Goal: Navigation & Orientation: Go to known website

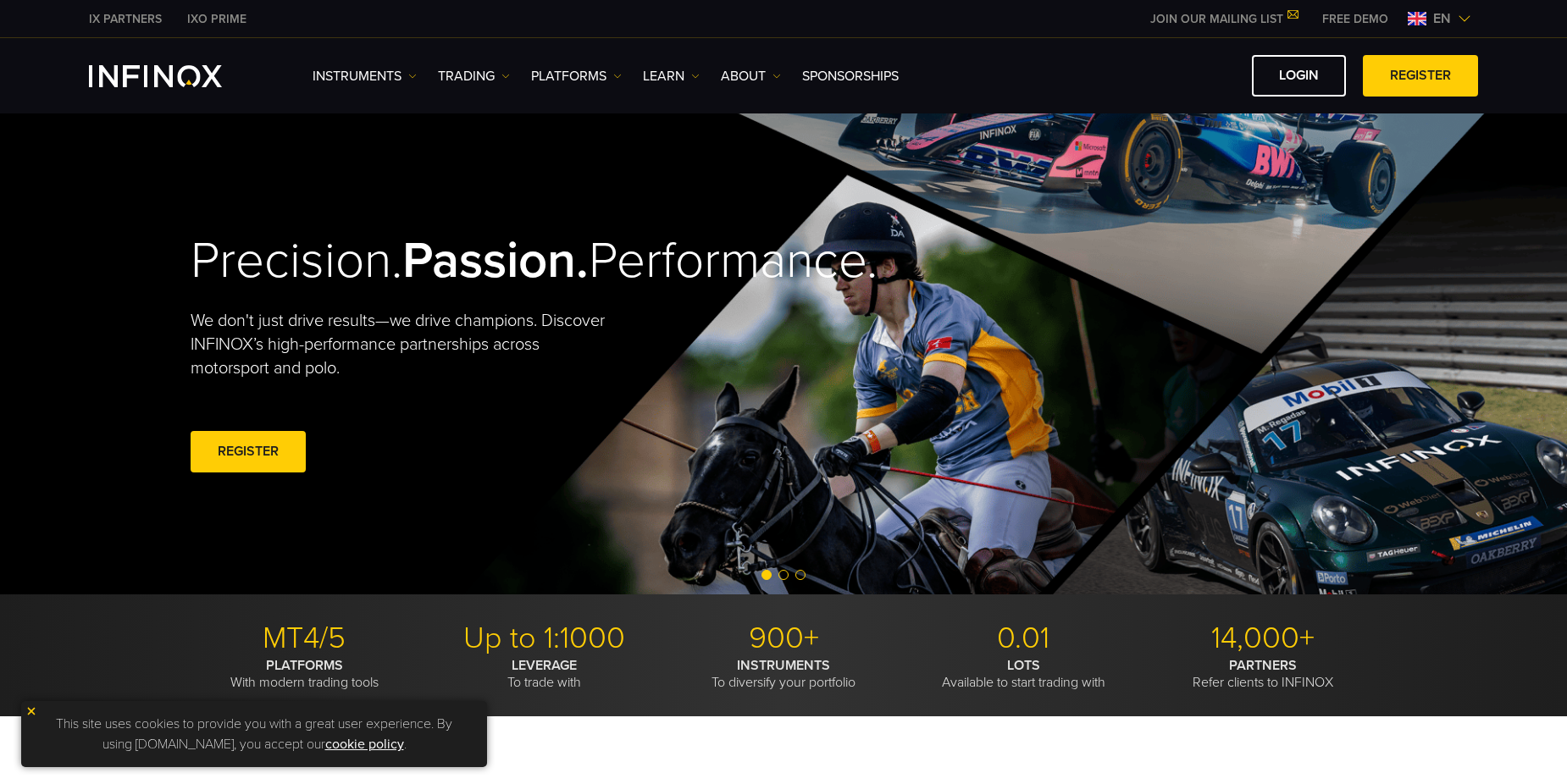
click at [1423, 20] on img at bounding box center [1416, 18] width 19 height 13
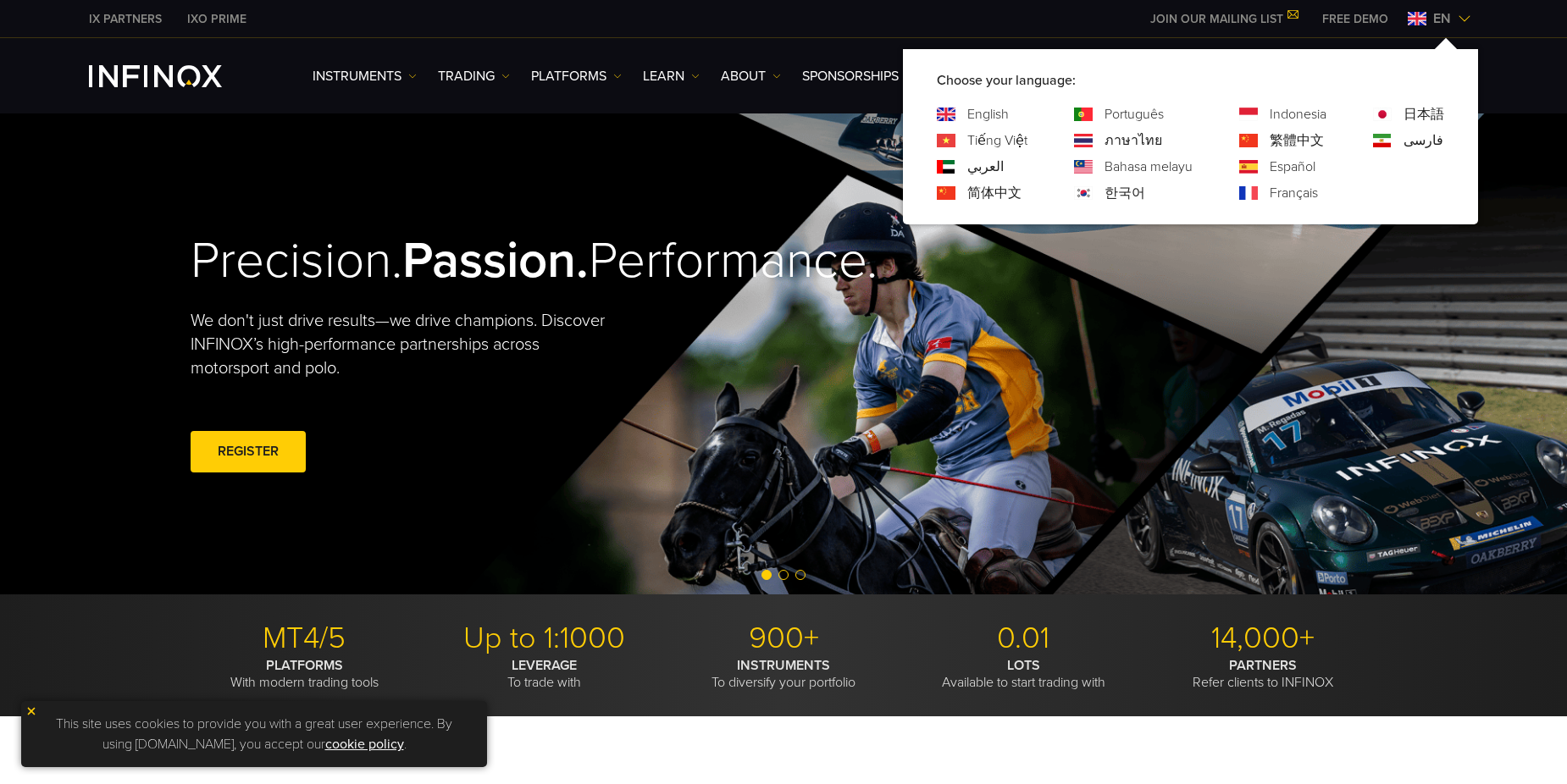
click at [1114, 195] on link "한국어" at bounding box center [1125, 192] width 41 height 20
